Goal: Check status: Check status

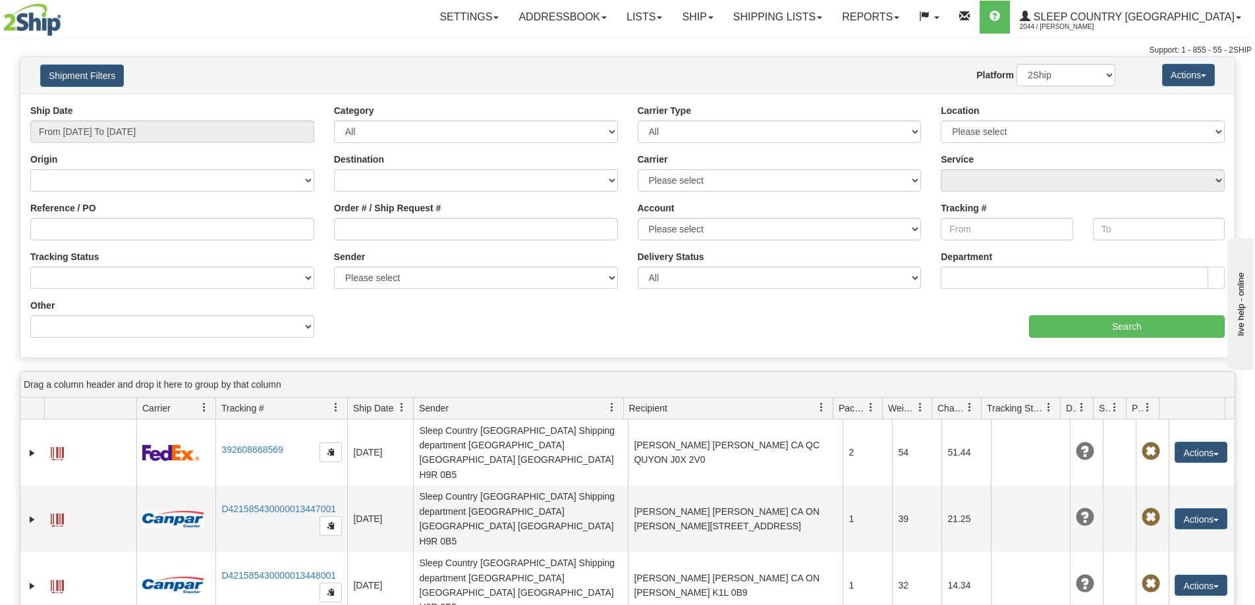
click at [199, 240] on div "Reference / PO" at bounding box center [172, 226] width 304 height 49
click at [194, 234] on input "Reference / PO" at bounding box center [172, 229] width 284 height 22
paste input "1046372"
type input "1046372"
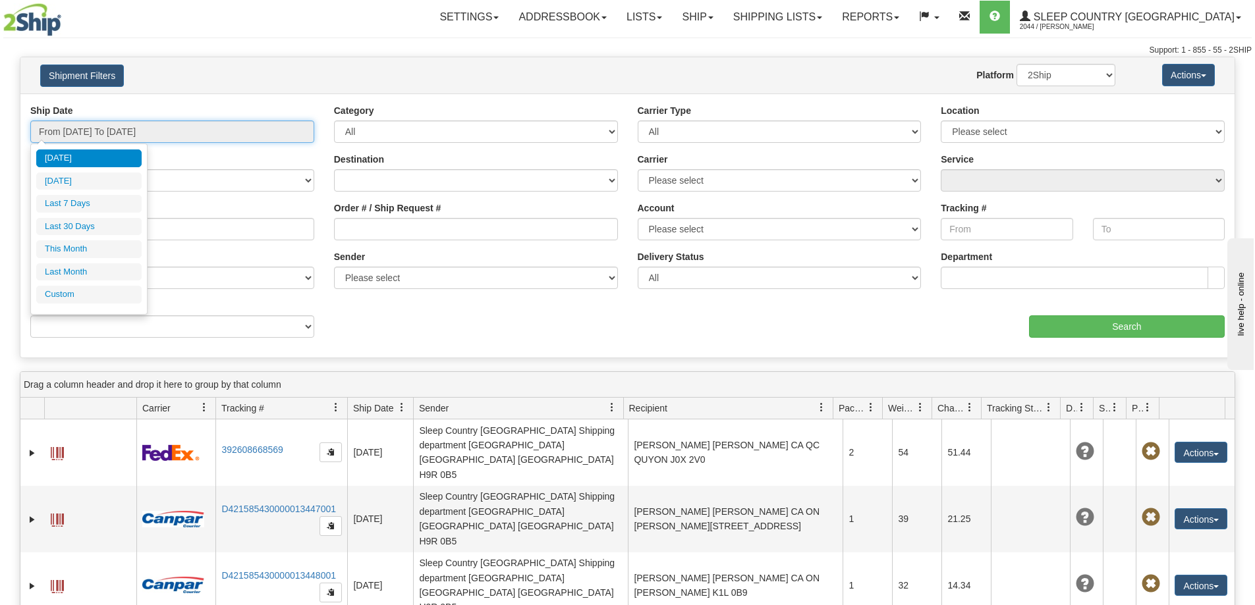
click at [203, 124] on input "From 08/27/2025 To 08/28/2025" at bounding box center [172, 132] width 284 height 22
click at [78, 224] on li "Last 30 Days" at bounding box center [88, 227] width 105 height 18
type input "From 07/30/2025 To 08/28/2025"
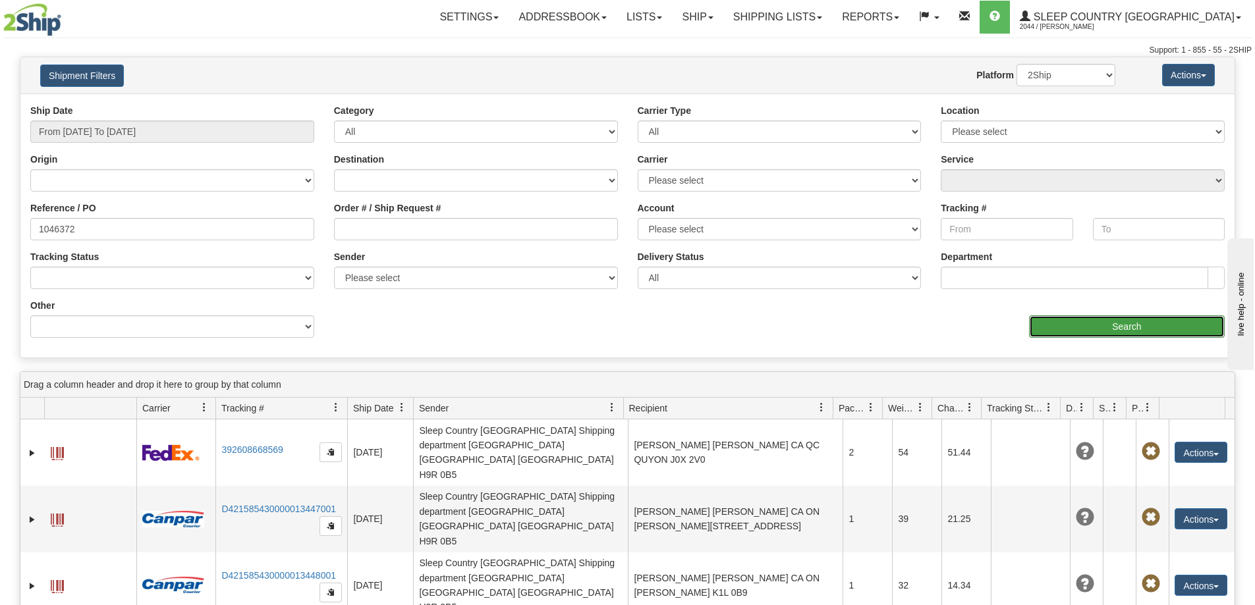
click at [1064, 331] on input "Search" at bounding box center [1127, 326] width 196 height 22
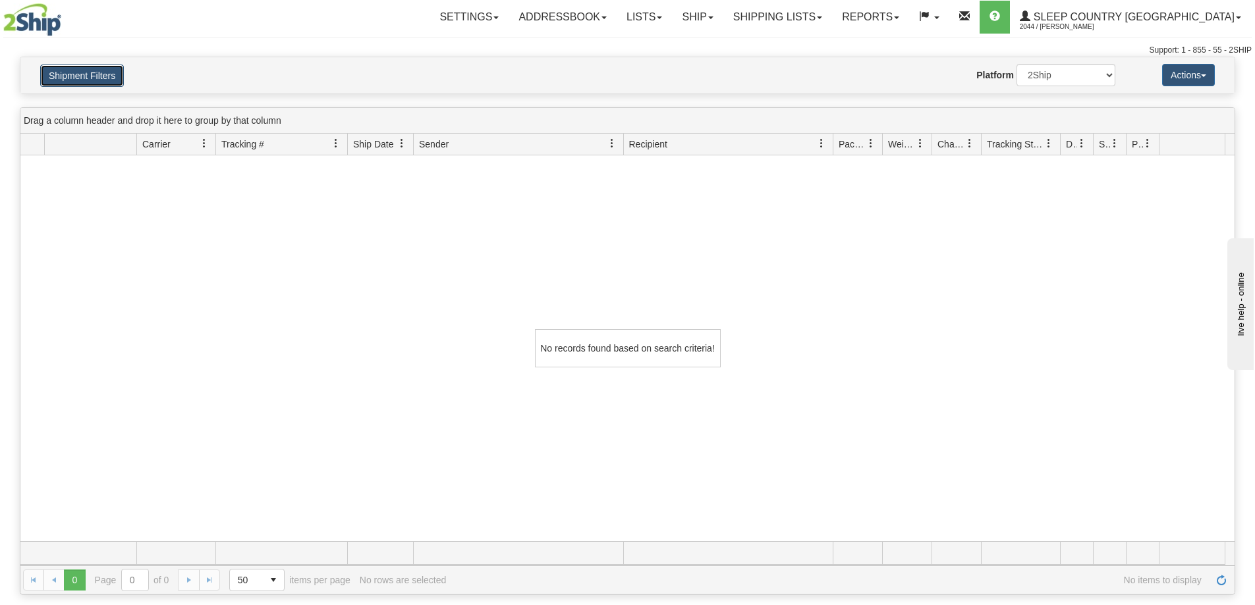
click at [98, 72] on button "Shipment Filters" at bounding box center [82, 76] width 84 height 22
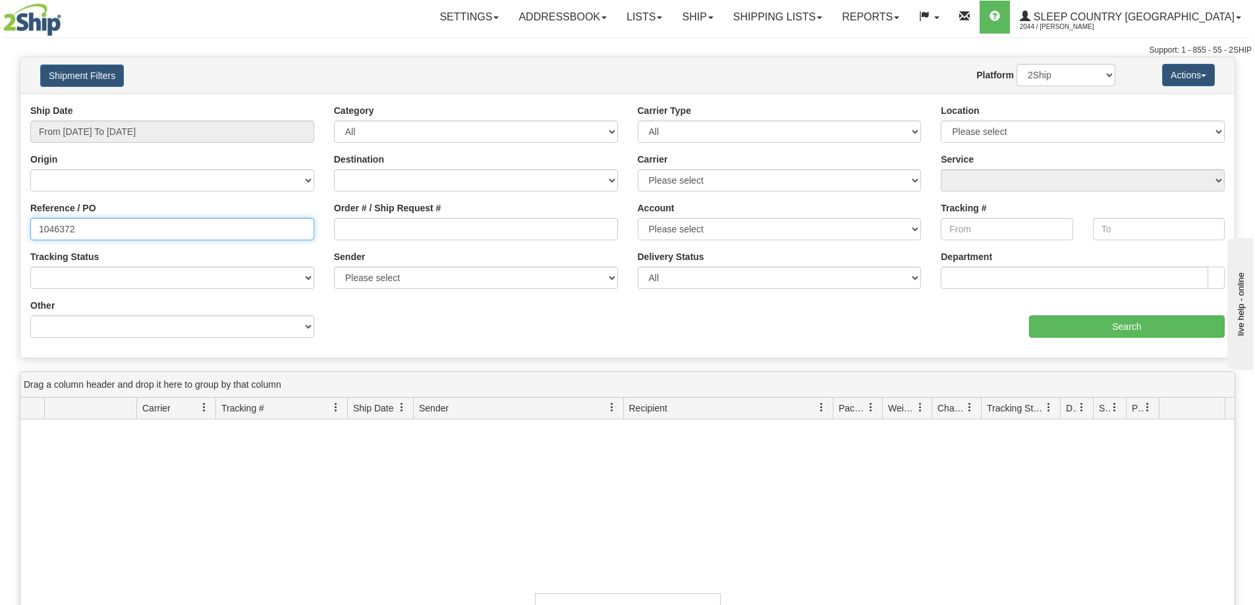
click at [161, 225] on input "1046372" at bounding box center [172, 229] width 284 height 22
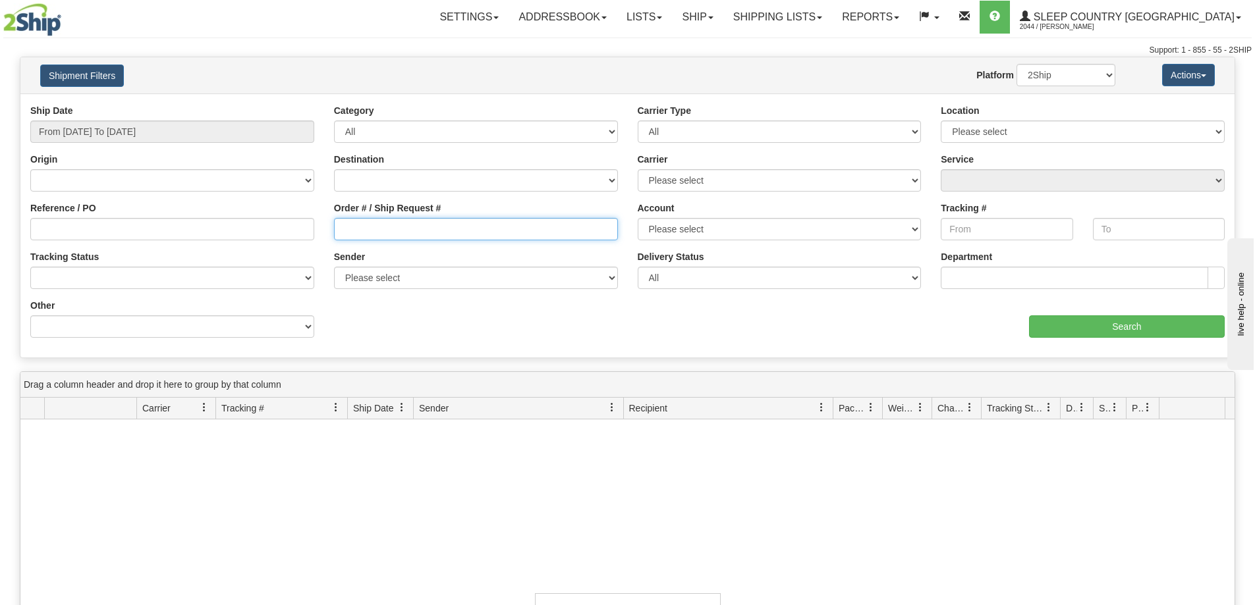
click at [418, 231] on input "Order # / Ship Request #" at bounding box center [476, 229] width 284 height 22
paste input "1046372"
type input "1046372"
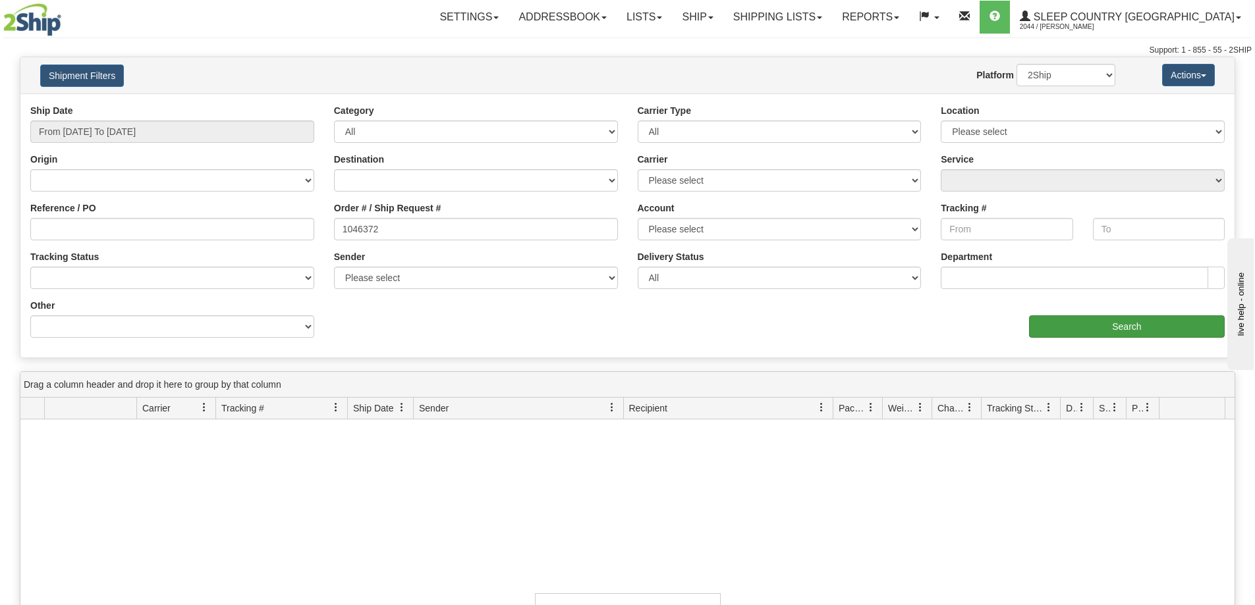
click at [1067, 337] on div "Ship Date From 07/30/2025 To 08/28/2025 Category All Inbound Outbound Carrier T…" at bounding box center [627, 226] width 1214 height 244
click at [1066, 330] on input "Search" at bounding box center [1127, 326] width 196 height 22
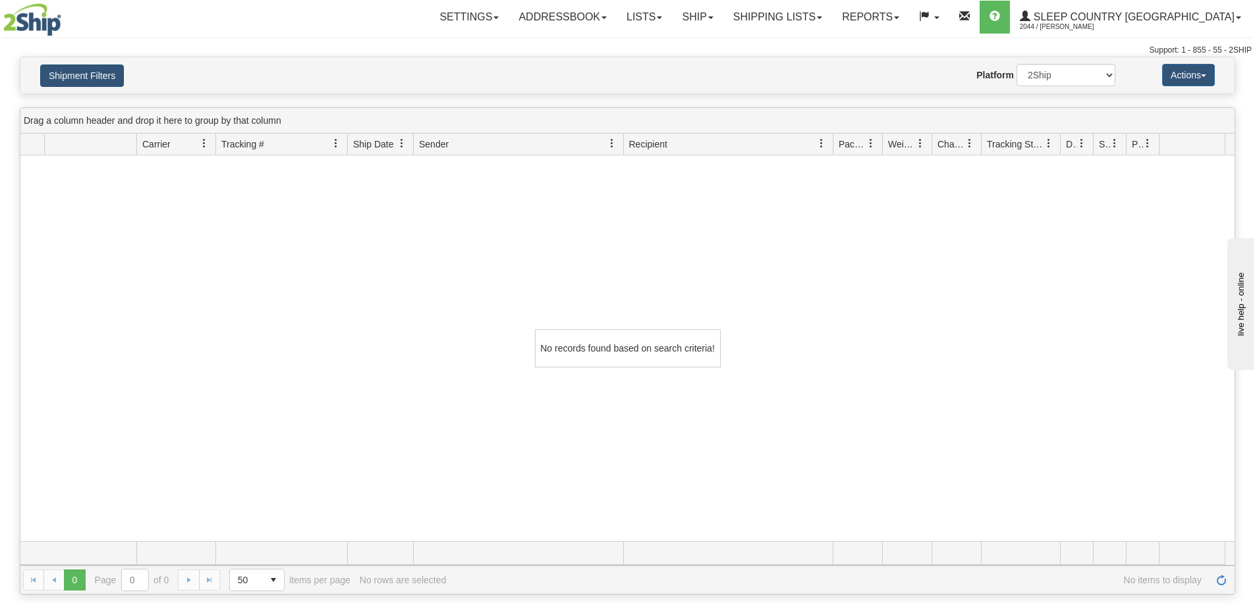
drag, startPoint x: 70, startPoint y: 93, endPoint x: 67, endPoint y: 84, distance: 9.2
click at [70, 93] on div "Shipment Filters Website Agent Nothing selected Client User Platform 2Ship Impo…" at bounding box center [627, 76] width 1215 height 38
click at [67, 79] on button "Shipment Filters" at bounding box center [82, 76] width 84 height 22
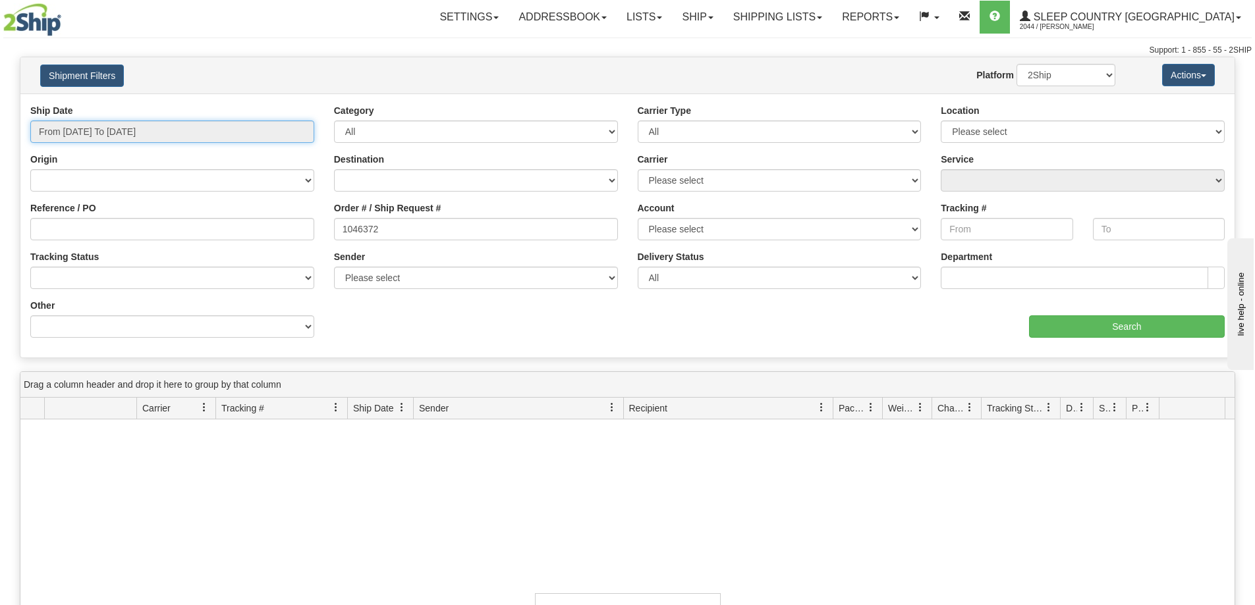
click at [162, 132] on input "From 07/30/2025 To 08/28/2025" at bounding box center [172, 132] width 284 height 22
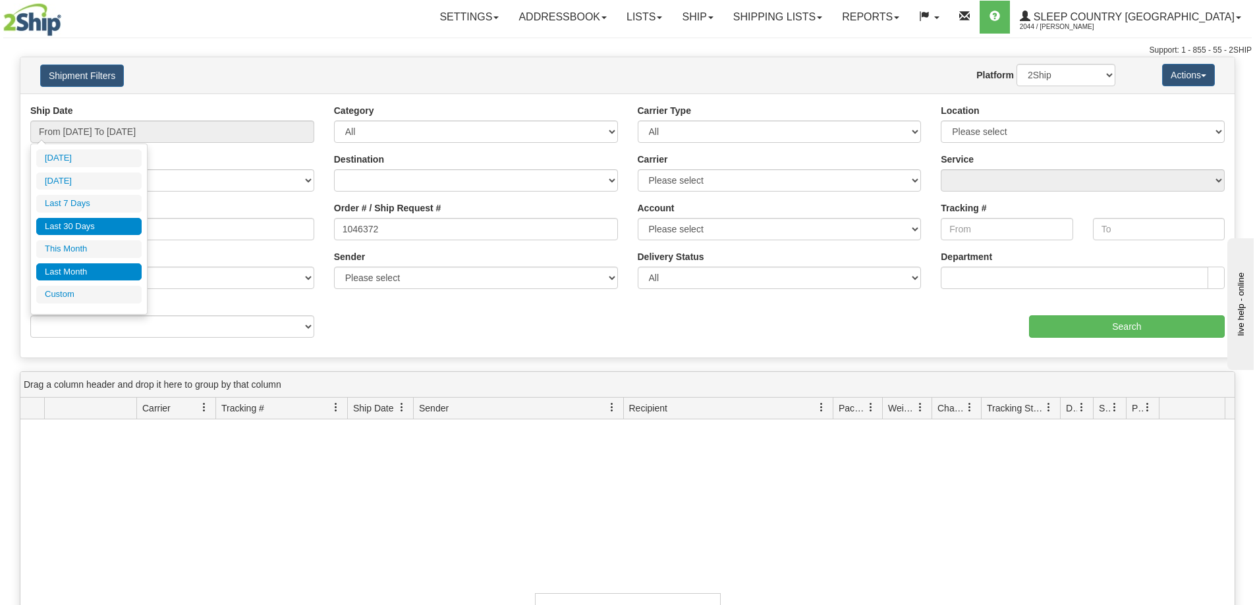
click at [90, 263] on li "Last Month" at bounding box center [88, 272] width 105 height 18
type input "From [DATE] To [DATE]"
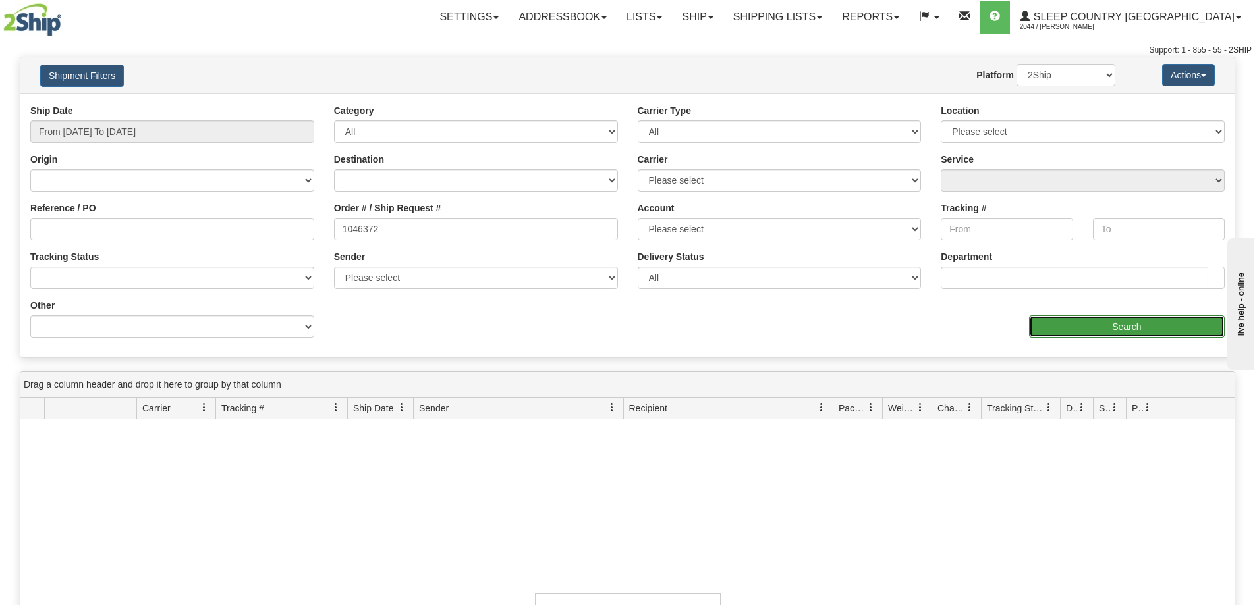
click at [1073, 332] on input "Search" at bounding box center [1127, 326] width 196 height 22
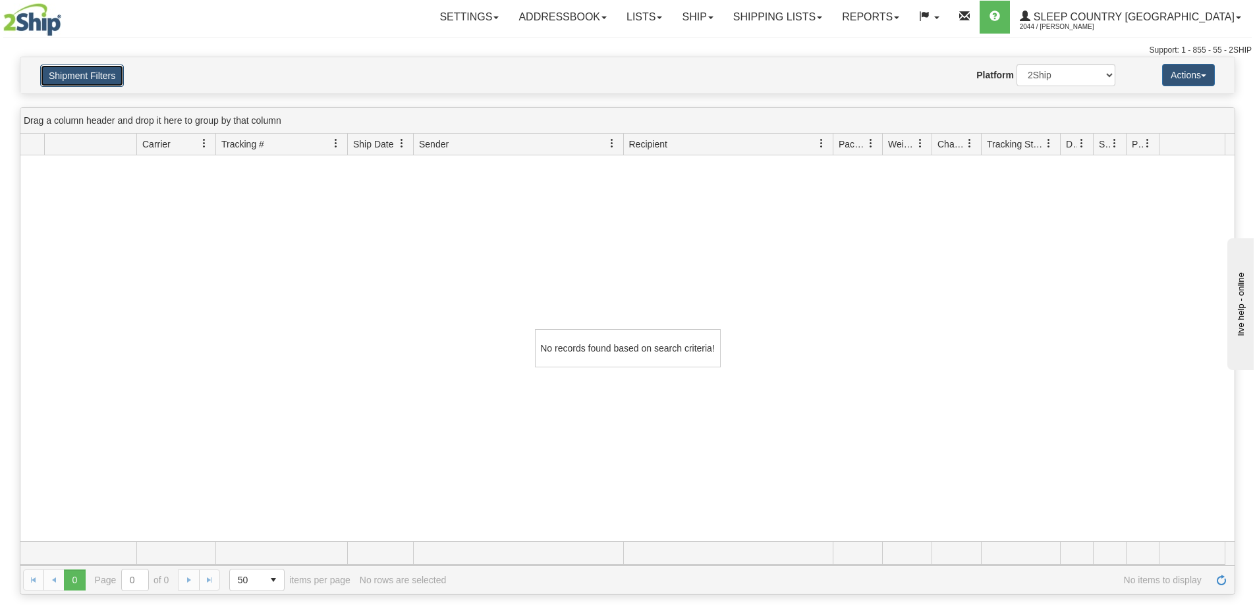
click at [95, 80] on button "Shipment Filters" at bounding box center [82, 76] width 84 height 22
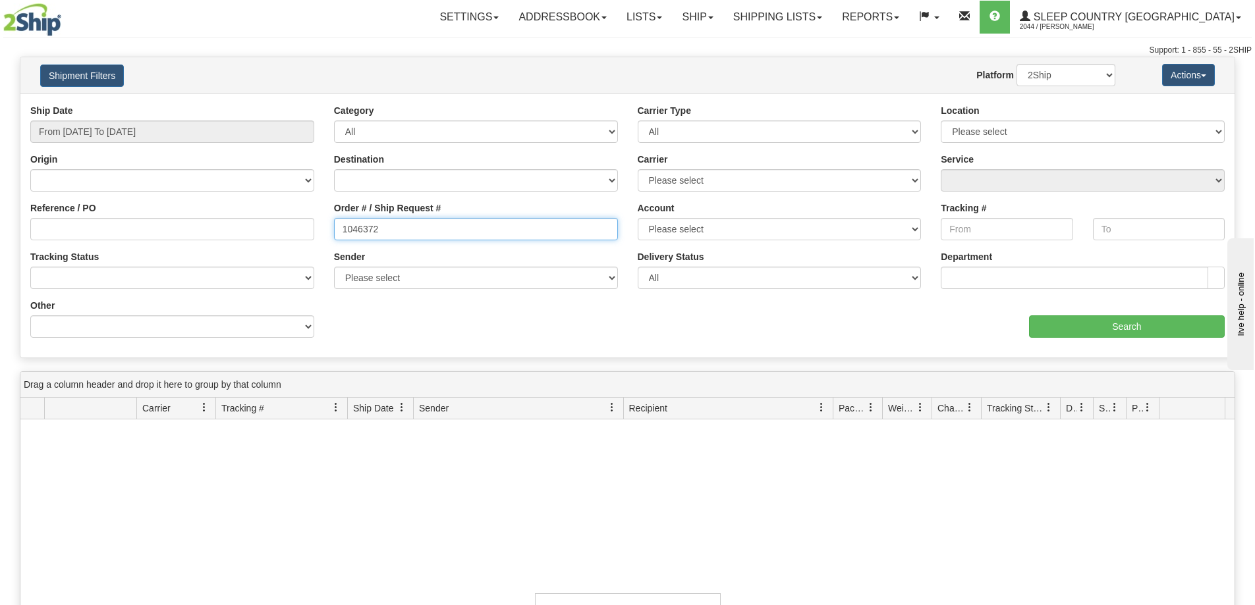
click at [442, 234] on input "1046372" at bounding box center [476, 229] width 284 height 22
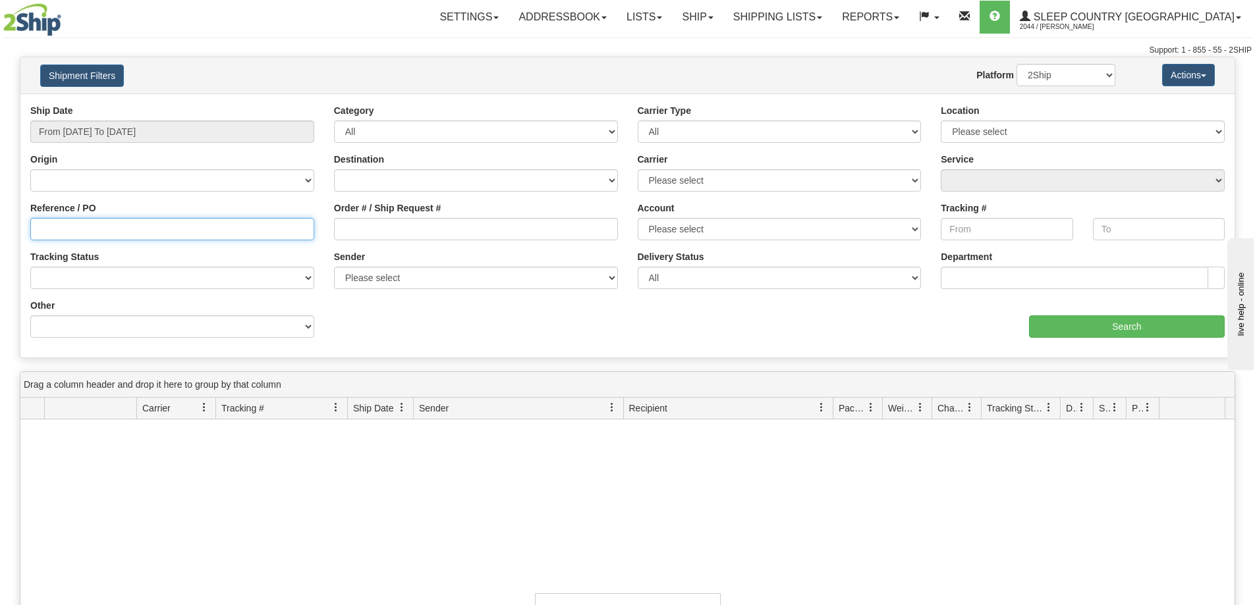
click at [231, 228] on input "Reference / PO" at bounding box center [172, 229] width 284 height 22
paste input "1046372"
type input "1046372"
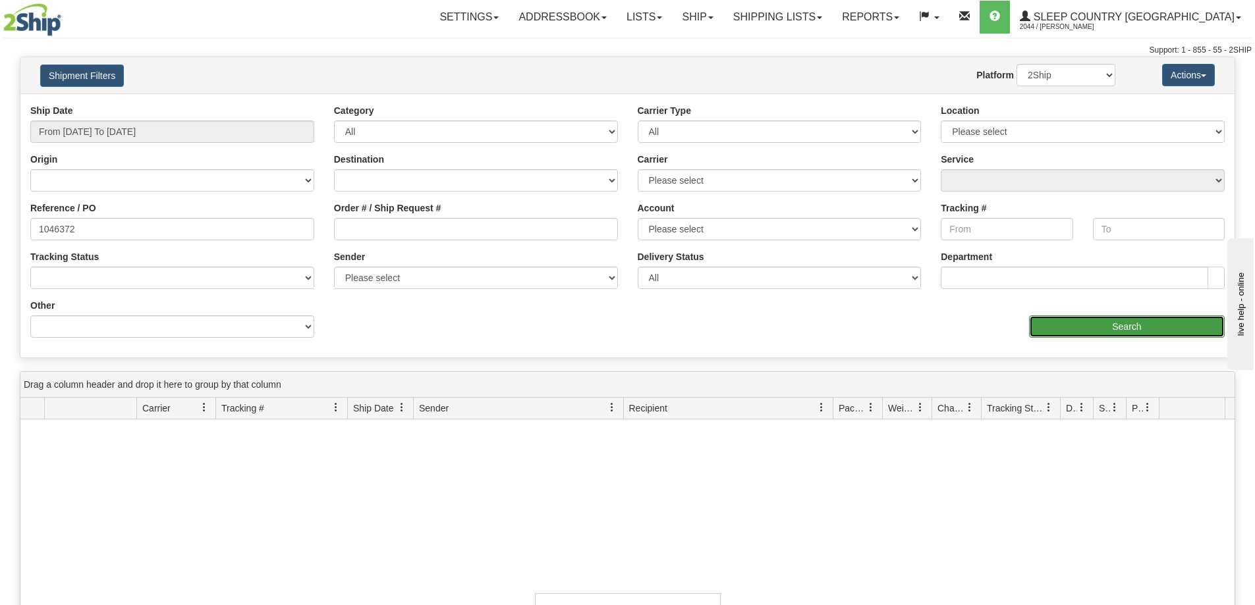
click at [1072, 323] on input "Search" at bounding box center [1127, 326] width 196 height 22
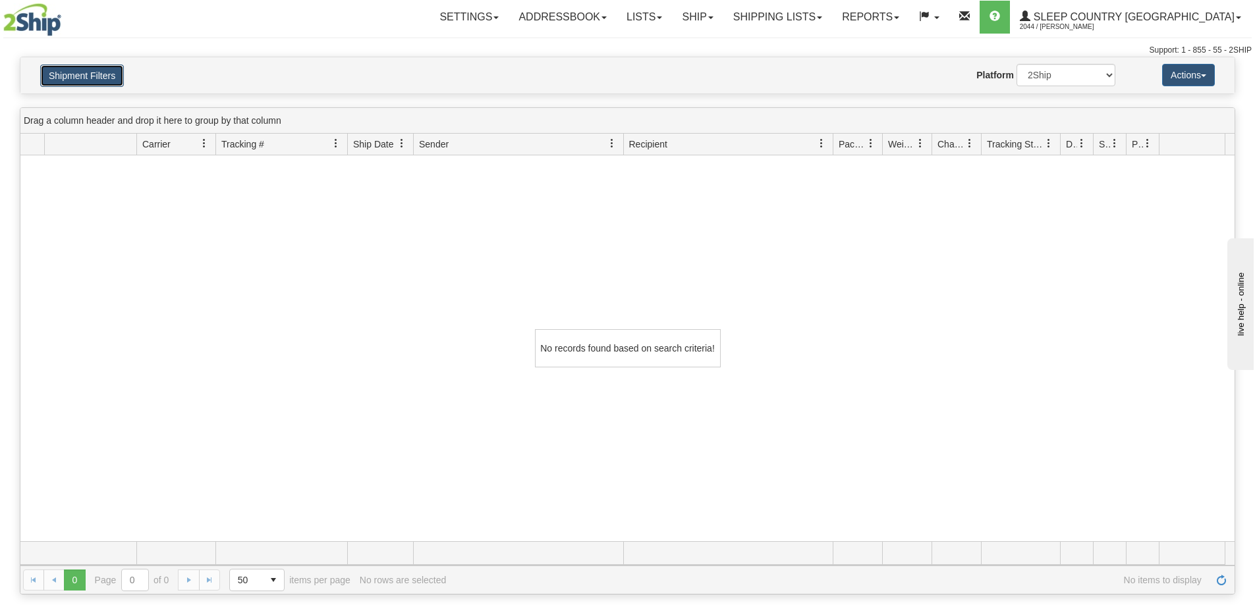
click at [74, 82] on button "Shipment Filters" at bounding box center [82, 76] width 84 height 22
